Goal: Task Accomplishment & Management: Manage account settings

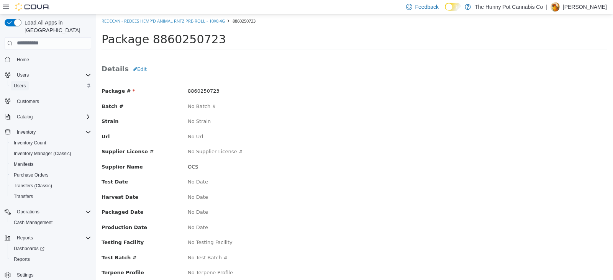
click at [21, 81] on span "Users" at bounding box center [20, 85] width 12 height 9
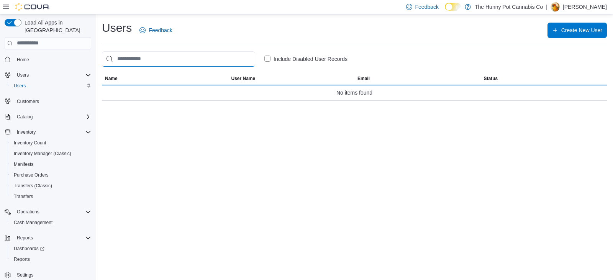
click at [191, 62] on input "search" at bounding box center [178, 58] width 153 height 15
type input "******"
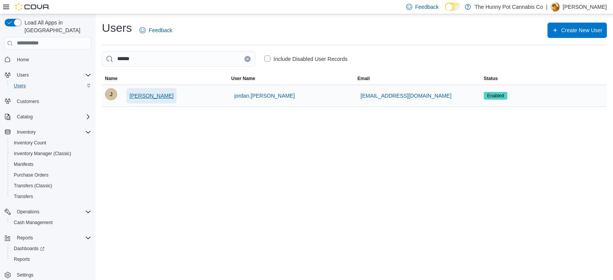
click at [165, 95] on span "[PERSON_NAME]" at bounding box center [152, 96] width 44 height 8
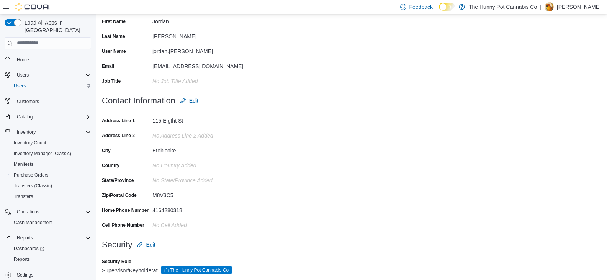
scroll to position [90, 0]
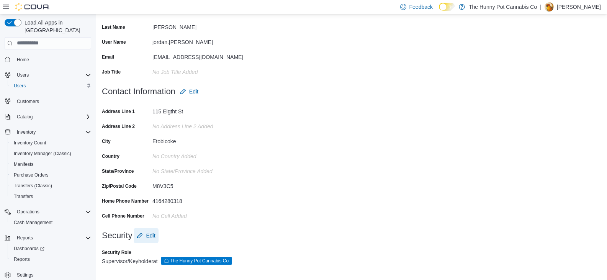
click at [149, 232] on span "Edit" at bounding box center [150, 236] width 9 height 8
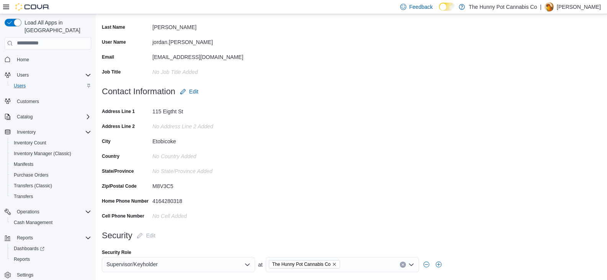
scroll to position [113, 0]
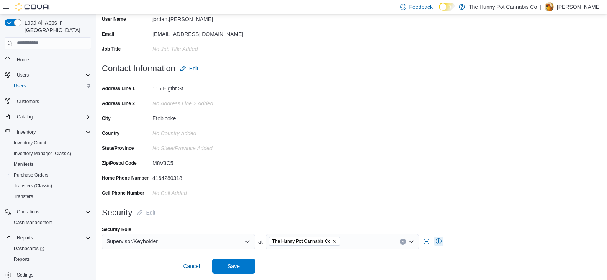
click at [442, 239] on button "button" at bounding box center [439, 241] width 9 height 9
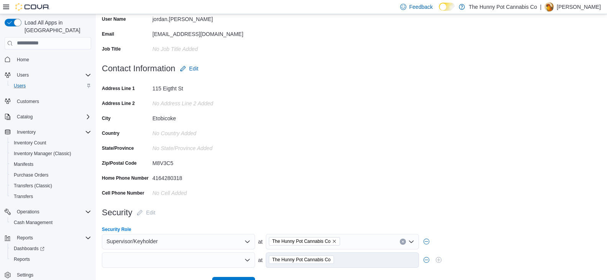
click at [174, 265] on div at bounding box center [178, 260] width 153 height 15
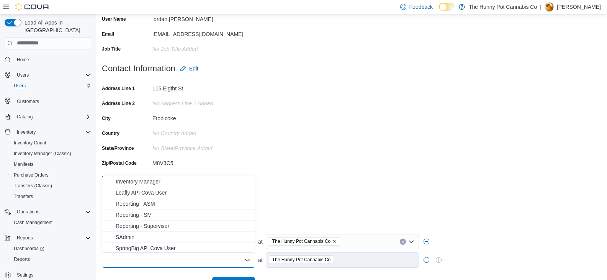
scroll to position [89, 0]
click at [176, 223] on span "Reporting - Supervisor" at bounding box center [183, 226] width 135 height 8
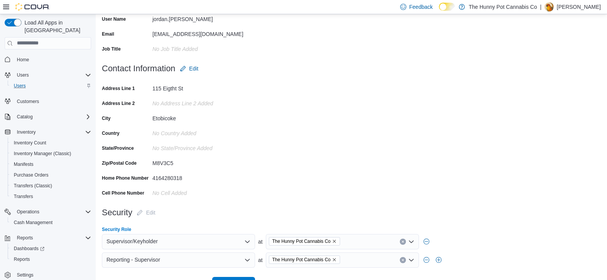
click at [306, 185] on form "Contact Information Edit Address Line 1 115 Eigtht St Address Line 2 No Address…" at bounding box center [351, 133] width 499 height 144
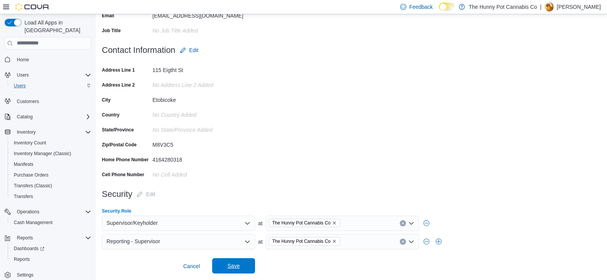
click at [240, 268] on span "Save" at bounding box center [234, 265] width 34 height 15
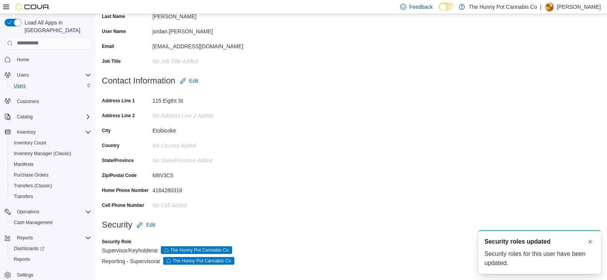
scroll to position [0, 0]
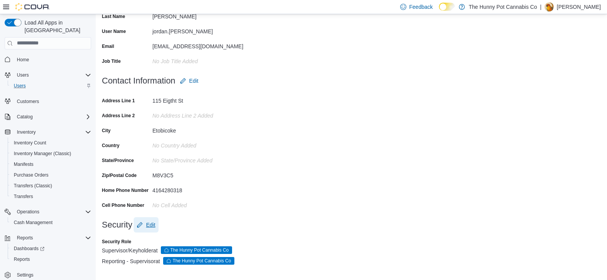
click at [151, 222] on span "Edit" at bounding box center [150, 225] width 9 height 8
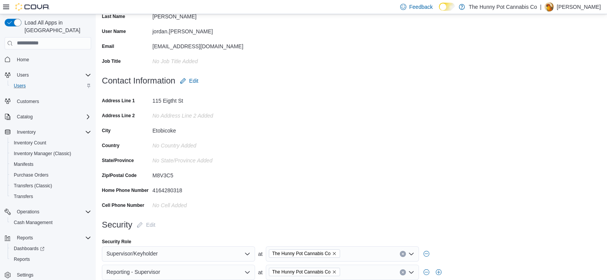
scroll to position [131, 0]
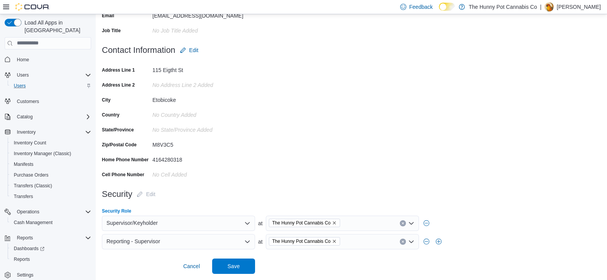
click at [359, 228] on div "The Hunny Pot Cannabis Co" at bounding box center [342, 223] width 153 height 15
type input "***"
click at [333, 212] on span "980 Burnhamthorpe Rd E" at bounding box center [320, 210] width 61 height 8
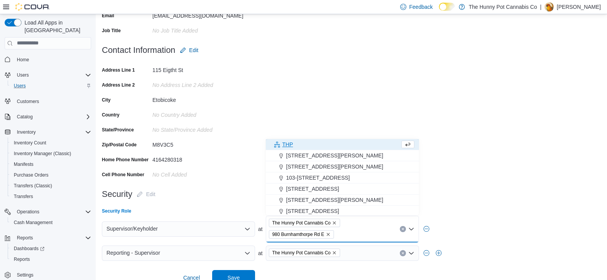
click at [367, 258] on div "The Hunny Pot Cannabis Co" at bounding box center [342, 253] width 153 height 15
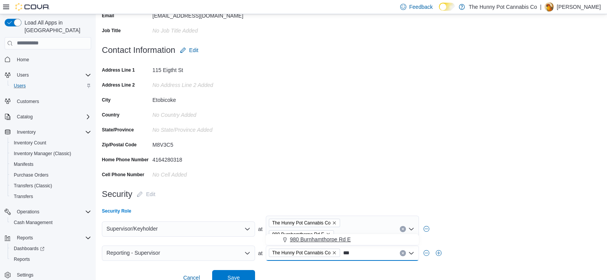
type input "***"
click at [348, 241] on span "980 Burnhamthorpe Rd E" at bounding box center [320, 240] width 61 height 8
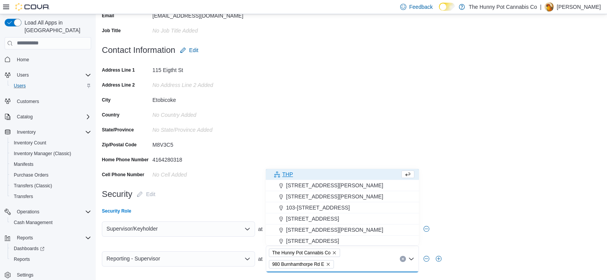
click at [448, 114] on form "Contact Information Edit Address Line 1 115 Eigtht St Address Line 2 No Address…" at bounding box center [351, 115] width 499 height 144
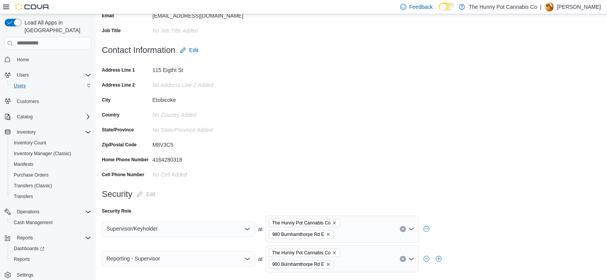
scroll to position [154, 0]
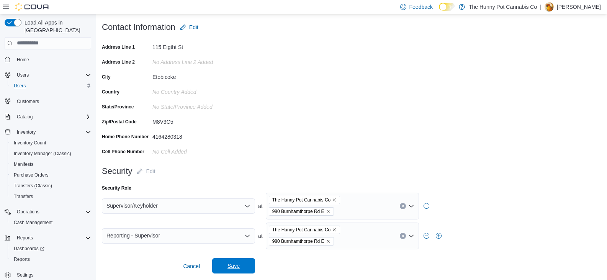
click at [222, 270] on span "Save" at bounding box center [234, 265] width 34 height 15
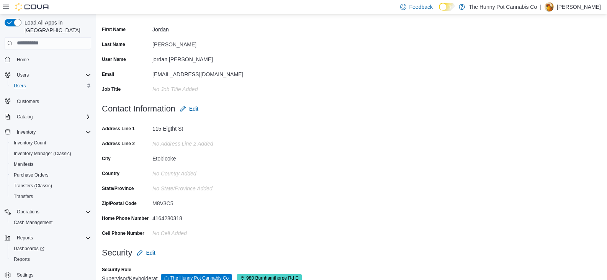
scroll to position [71, 0]
